Goal: Task Accomplishment & Management: Use online tool/utility

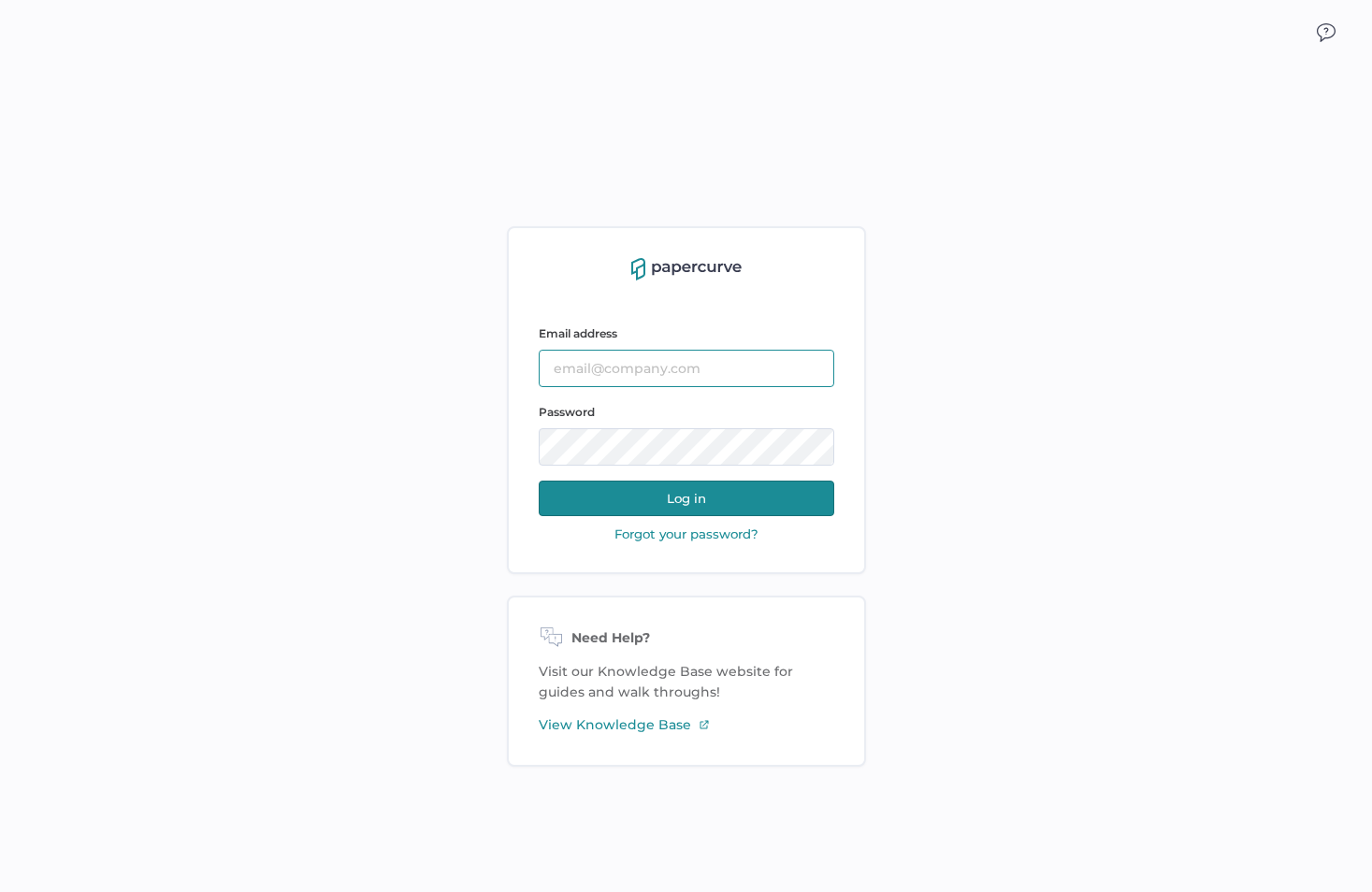
type input "[EMAIL_ADDRESS][DOMAIN_NAME]"
click at [656, 496] on button "Log in" at bounding box center [686, 499] width 295 height 36
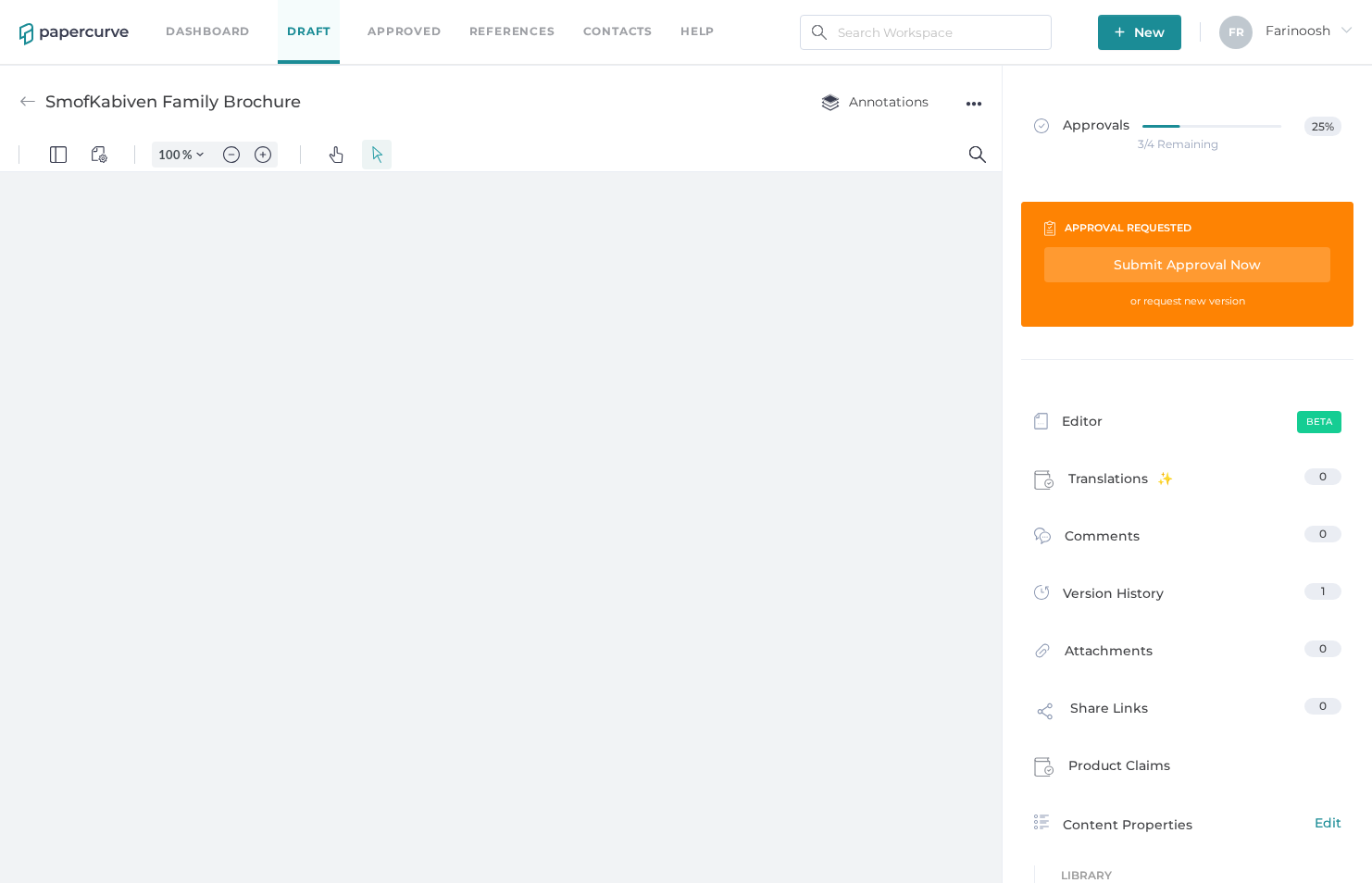
type input "135"
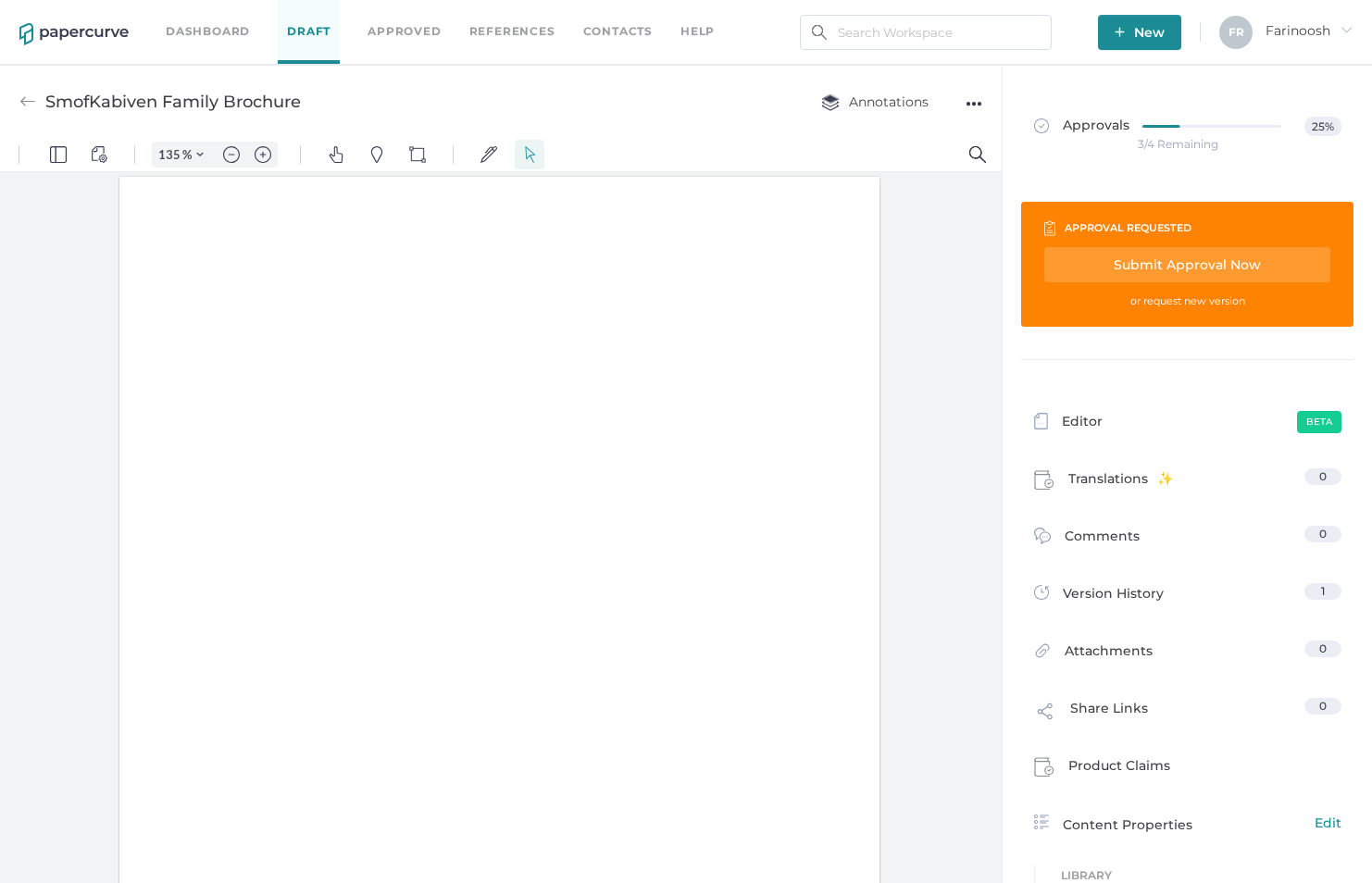
scroll to position [1, 0]
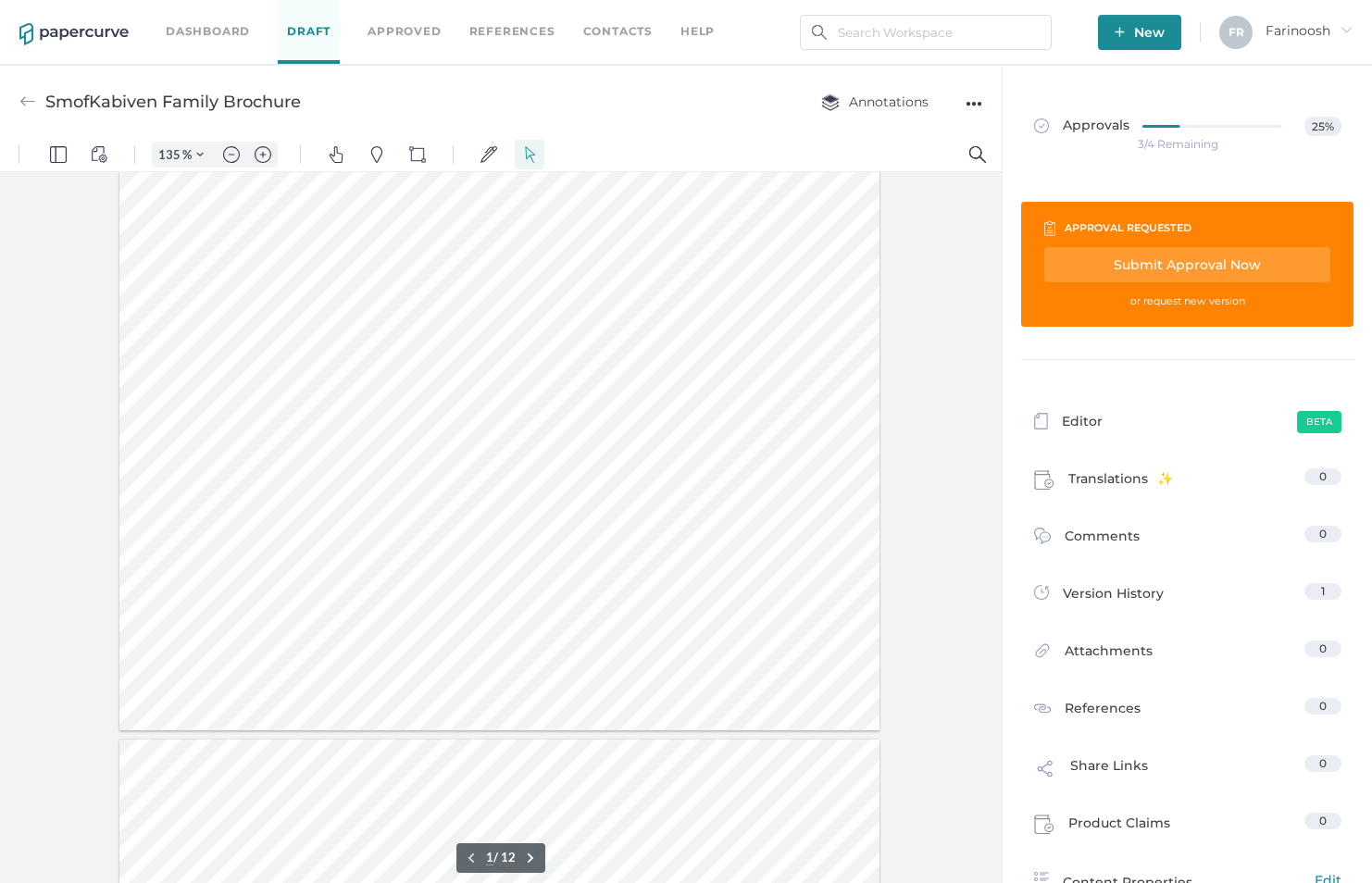
type input "2"
type input "160"
type input "2"
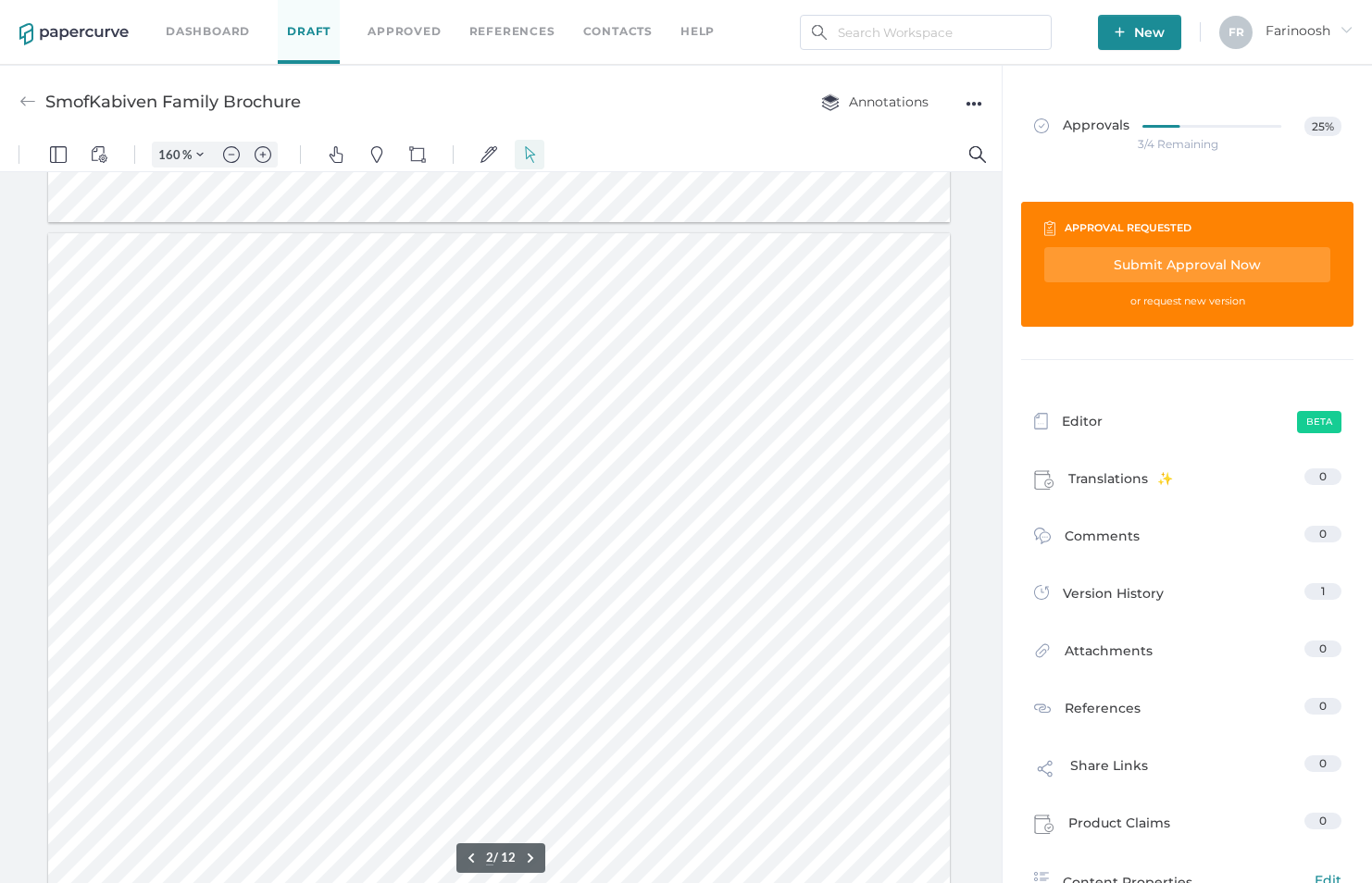
scroll to position [1204, 0]
type input "210"
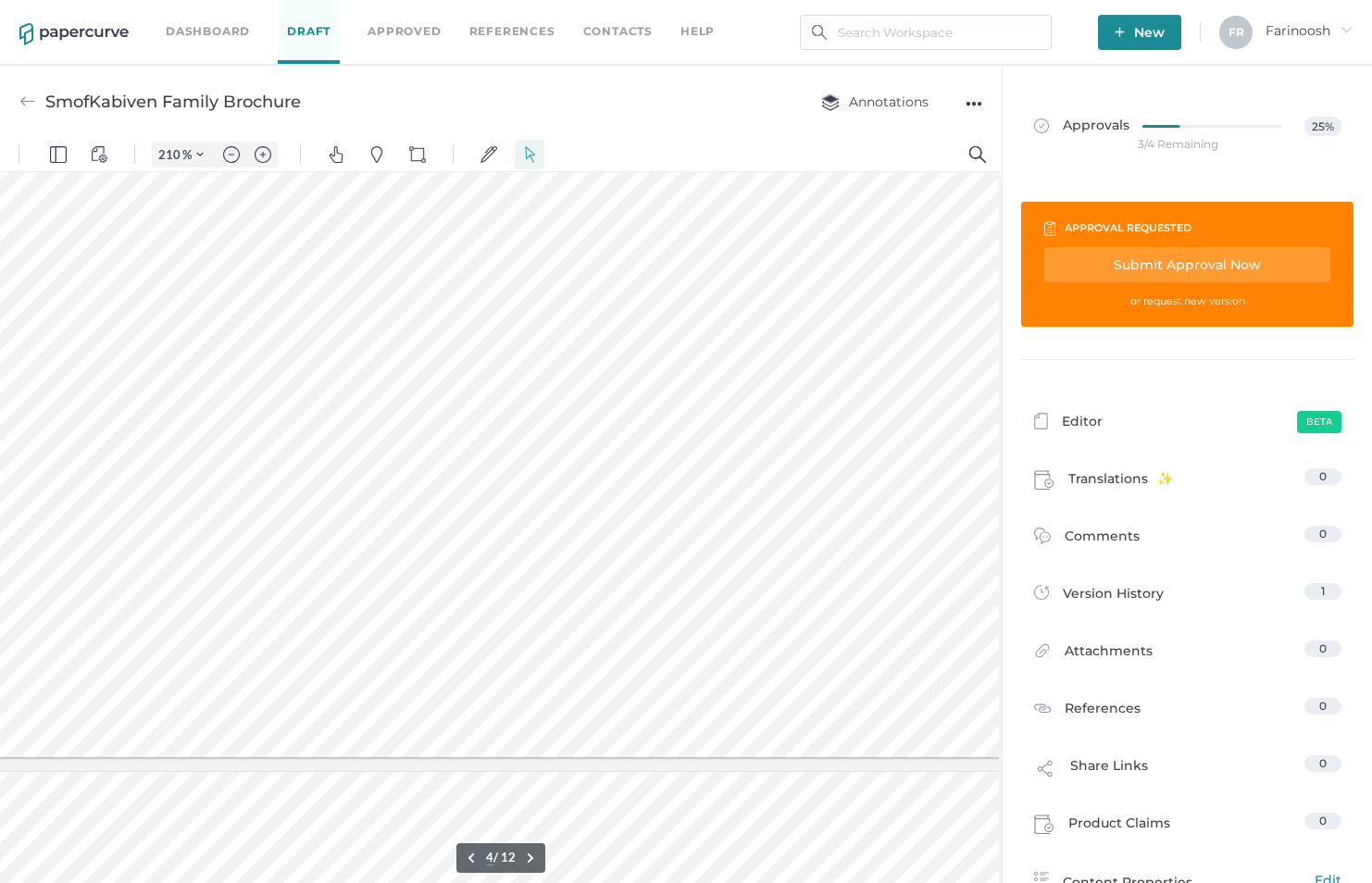
scroll to position [5973, 89]
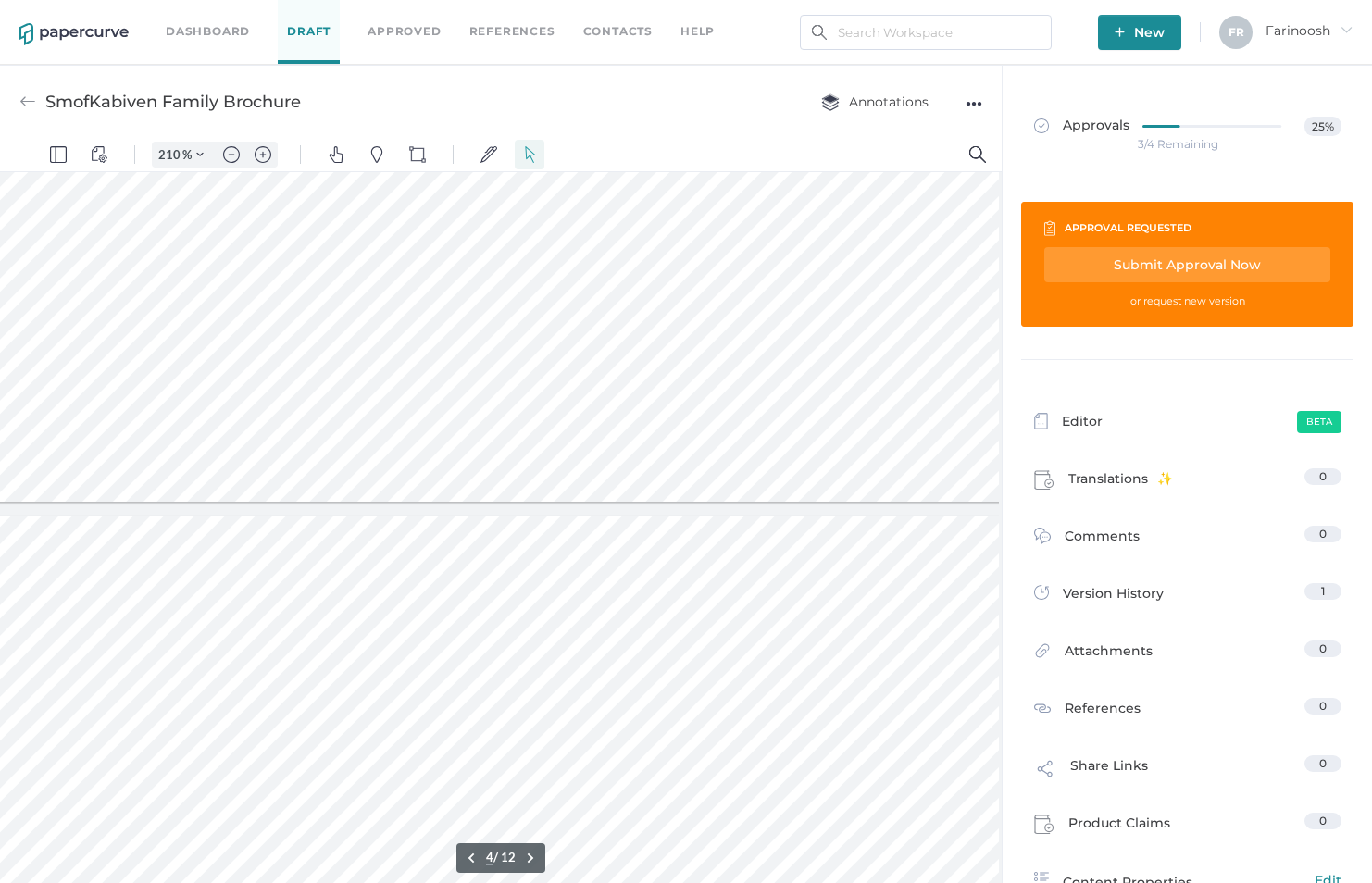
type input "5"
